Goal: Transaction & Acquisition: Purchase product/service

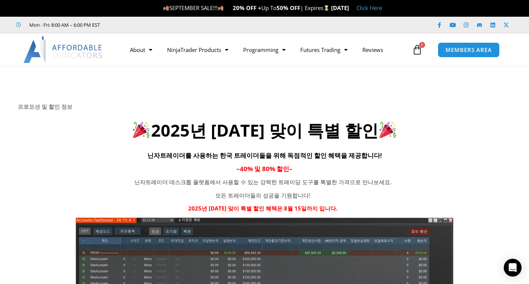
scroll to position [0, 0]
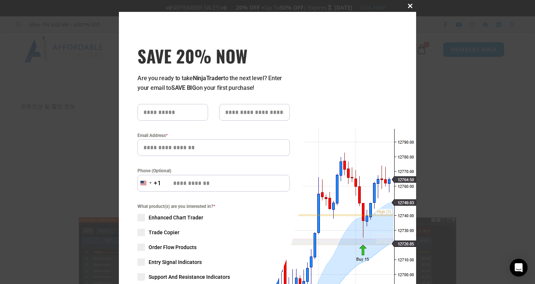
click at [411, 4] on span at bounding box center [410, 6] width 12 height 4
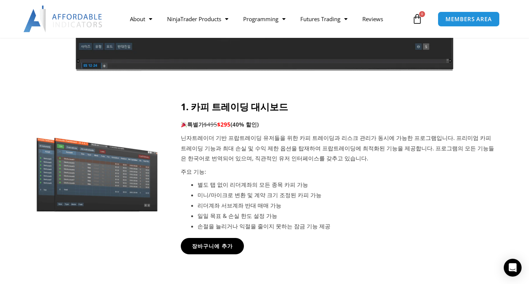
scroll to position [273, 0]
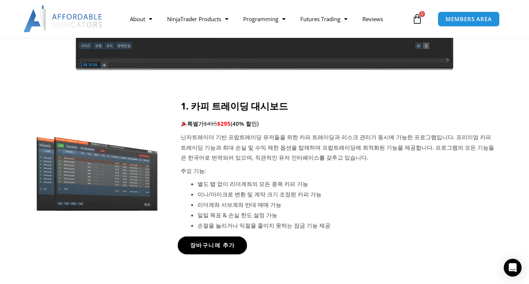
click at [211, 252] on link "장바구니에 추가" at bounding box center [212, 246] width 69 height 18
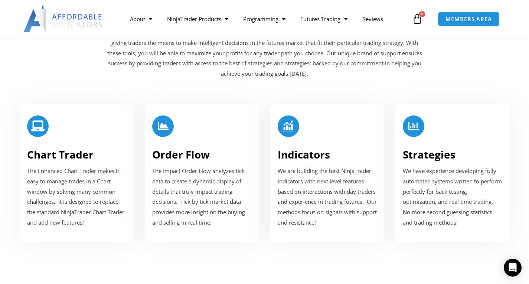
scroll to position [896, 0]
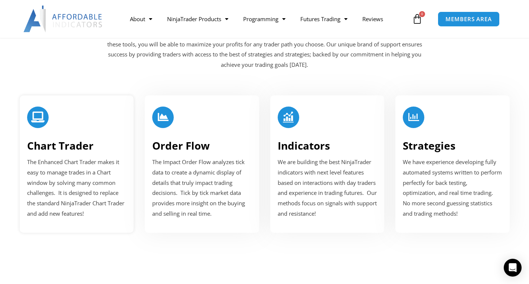
click at [45, 169] on p "The Enhanced Chart Trader makes it easy to manage trades in a Chart window by s…" at bounding box center [77, 188] width 100 height 62
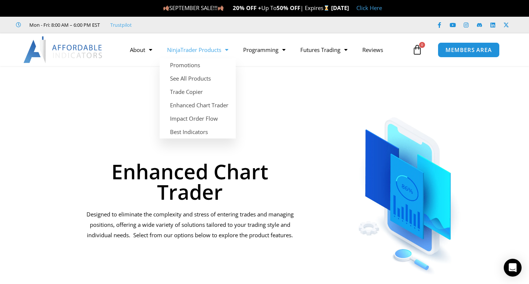
click at [202, 49] on link "NinjaTrader Products" at bounding box center [198, 49] width 76 height 17
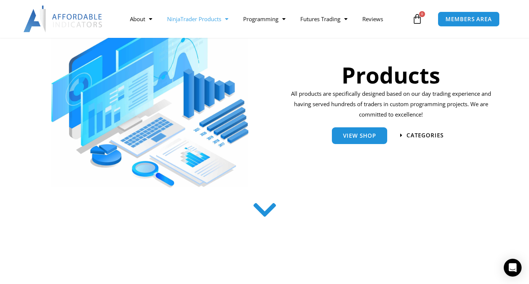
scroll to position [170, 0]
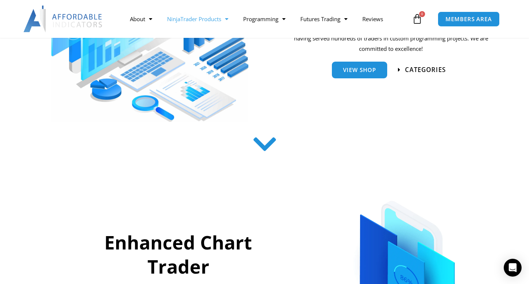
click at [415, 71] on span "categories" at bounding box center [425, 70] width 41 height 6
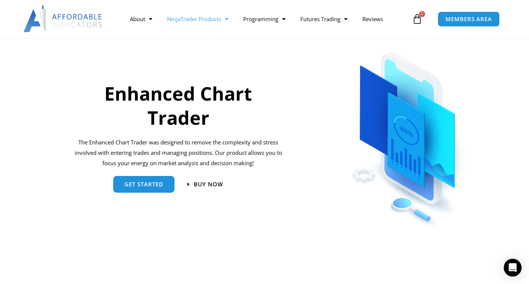
scroll to position [318, 0]
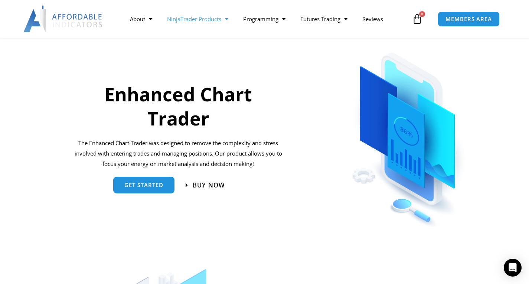
click at [204, 187] on span "Buy now" at bounding box center [209, 185] width 32 height 6
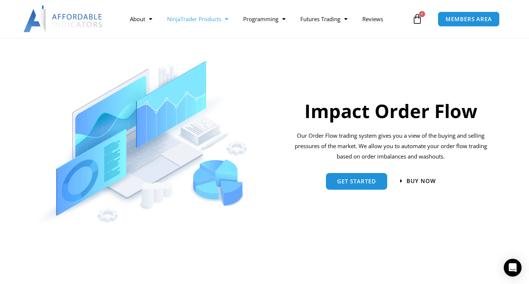
scroll to position [527, 0]
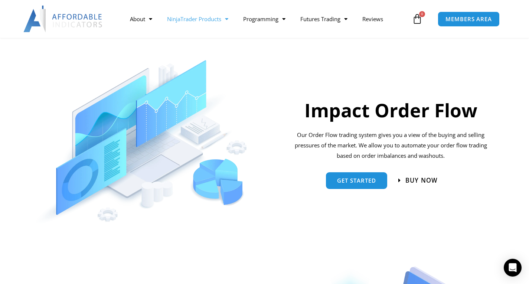
click at [422, 179] on span "BUY NOW" at bounding box center [422, 180] width 32 height 6
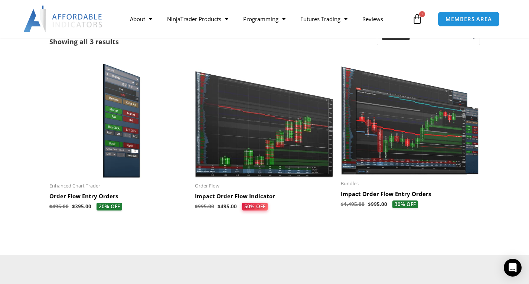
scroll to position [137, 0]
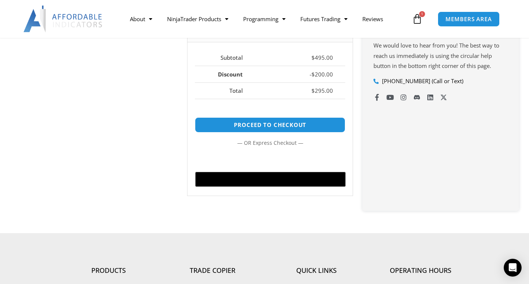
scroll to position [306, 0]
